Goal: Find specific page/section: Find specific page/section

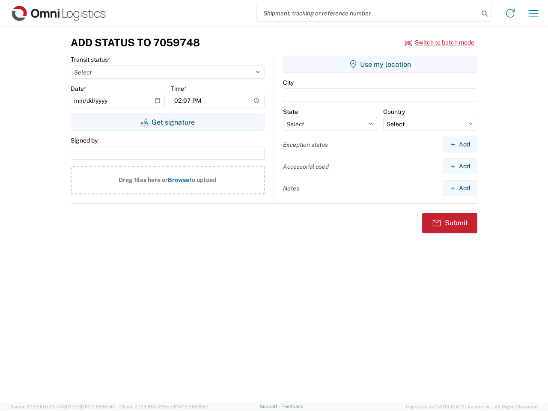
click at [368, 13] on input "search" at bounding box center [368, 13] width 222 height 16
click at [485, 14] on icon at bounding box center [485, 14] width 12 height 12
click at [510, 13] on icon at bounding box center [510, 13] width 14 height 14
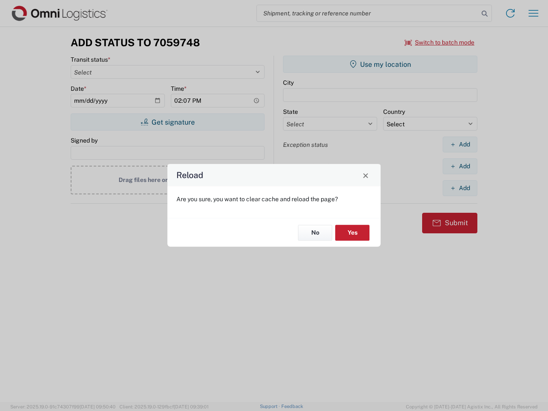
click at [533, 13] on div "Reload Are you sure, you want to clear cache and reload the page? No Yes" at bounding box center [274, 205] width 548 height 411
click at [440, 42] on div "Reload Are you sure, you want to clear cache and reload the page? No Yes" at bounding box center [274, 205] width 548 height 411
click at [167, 122] on div "Reload Are you sure, you want to clear cache and reload the page? No Yes" at bounding box center [274, 205] width 548 height 411
click at [380, 64] on div "Reload Are you sure, you want to clear cache and reload the page? No Yes" at bounding box center [274, 205] width 548 height 411
click at [460, 144] on div "Reload Are you sure, you want to clear cache and reload the page? No Yes" at bounding box center [274, 205] width 548 height 411
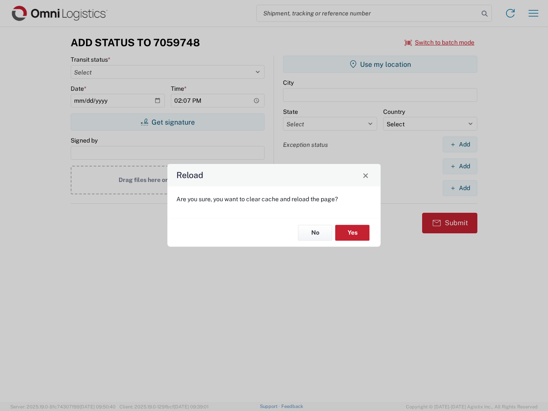
click at [460, 166] on div "Reload Are you sure, you want to clear cache and reload the page? No Yes" at bounding box center [274, 205] width 548 height 411
click at [460, 188] on div "Reload Are you sure, you want to clear cache and reload the page? No Yes" at bounding box center [274, 205] width 548 height 411
